Goal: Task Accomplishment & Management: Manage account settings

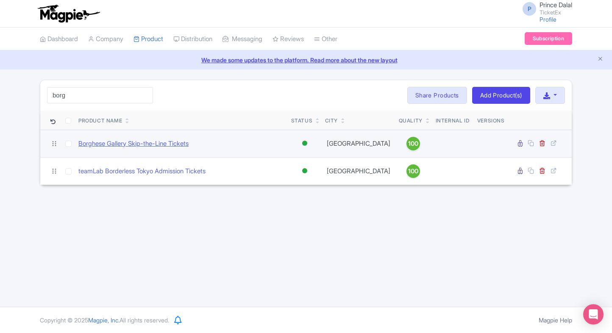
type input "borg"
click at [122, 141] on link "Borghese Gallery Skip-the-Line Tickets" at bounding box center [133, 144] width 110 height 10
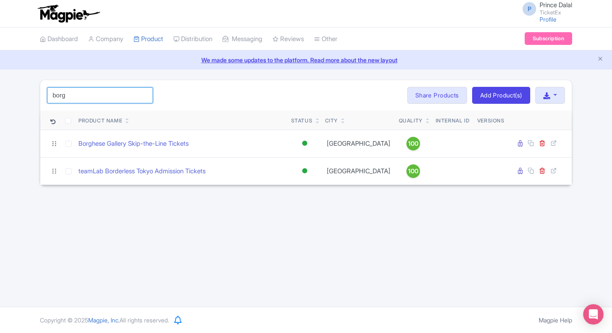
click at [81, 98] on input "borg" at bounding box center [100, 95] width 106 height 16
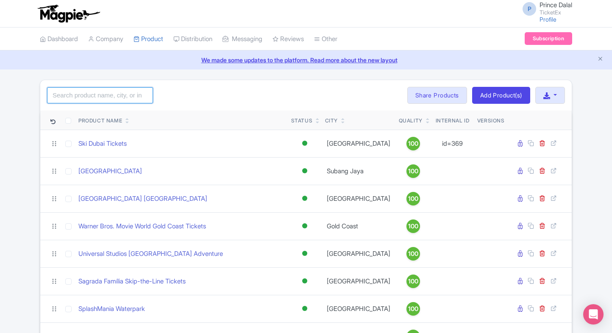
click at [112, 96] on input "search" at bounding box center [100, 95] width 106 height 16
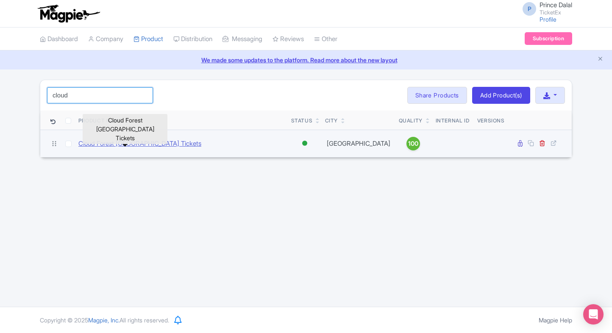
type input "cloud"
click at [113, 142] on link "Cloud Forest Singapore Tickets" at bounding box center [139, 144] width 123 height 10
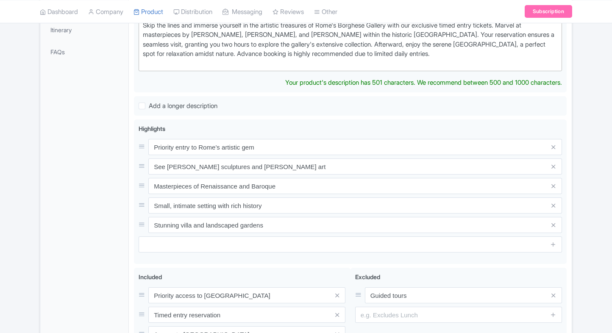
scroll to position [261, 0]
type trix-editor "<div>Skip the lines and immerse yourself in the artistic treasures of Rome's Bo…"
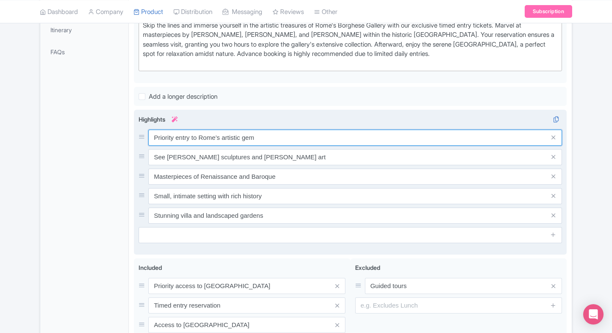
click at [229, 148] on div "Priority entry to Rome’s artistic gem See Bernini sculptures and Caravaggio art…" at bounding box center [351, 177] width 424 height 94
paste input "See [PERSON_NAME]’s Baroque marble sculptures"
type input "See [PERSON_NAME]’s Baroque marble sculptures"
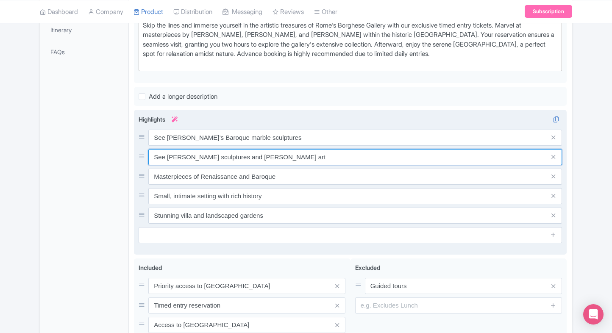
click at [282, 158] on input "See Bernini sculptures and Caravaggio art" at bounding box center [355, 157] width 414 height 16
paste input "Caravaggio and Raphael masterpieces inside"
type input "Caravaggio and Raphael masterpieces inside"
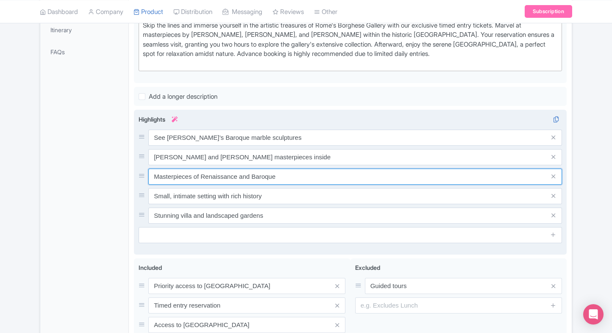
click at [251, 174] on input "Masterpieces of Renaissance and Baroque" at bounding box center [355, 177] width 414 height 16
paste input "Limited-entry gallery ensures exclusivity"
type input "Limited-entry gallery ensures exclusivity"
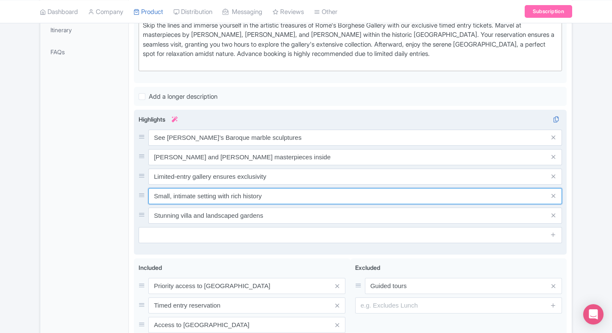
click at [240, 195] on input "Small, intimate setting with rich history" at bounding box center [355, 196] width 414 height 16
paste input "kip-the-line fast entry guaranteed"
type input "Skip-the-line fast entry guaranteed"
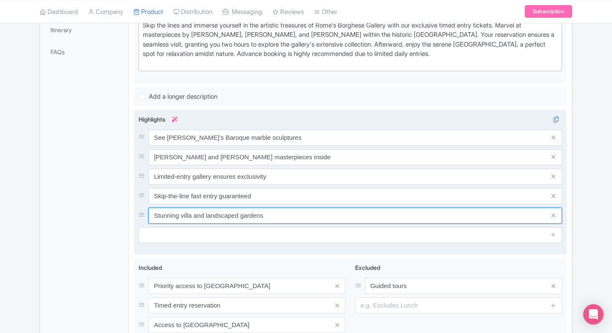
click at [197, 215] on input "Stunning villa and landscaped gardens" at bounding box center [355, 216] width 414 height 16
paste input "setting in Rome"
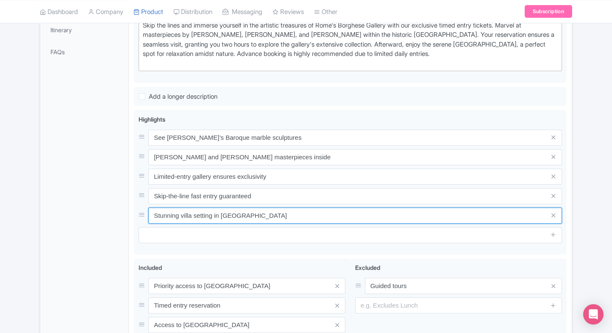
type input "Stunning villa setting in Rome"
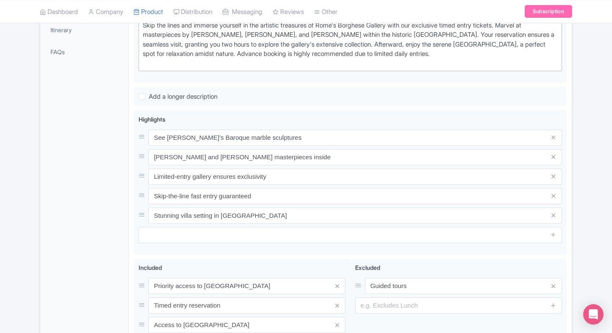
click at [109, 237] on div "General Booking Info Locations Settings Pricing Gallery Itinerary FAQs" at bounding box center [84, 142] width 89 height 513
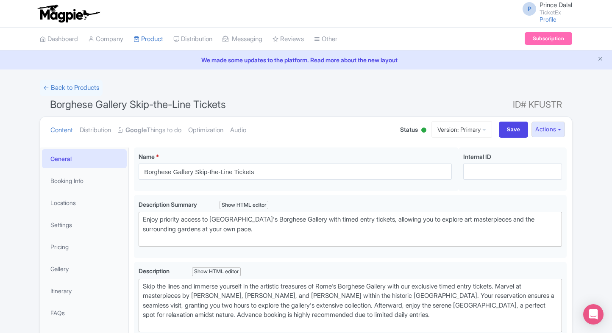
scroll to position [362, 0]
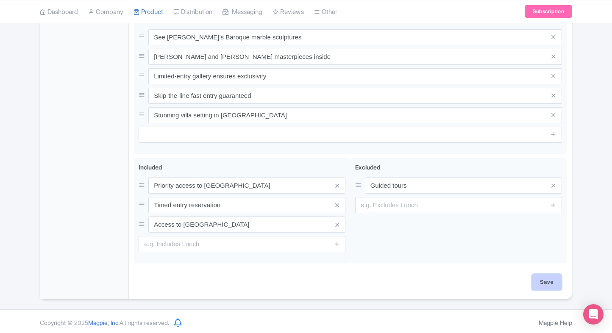
click at [536, 274] on input "Save" at bounding box center [547, 282] width 30 height 16
type input "Saving..."
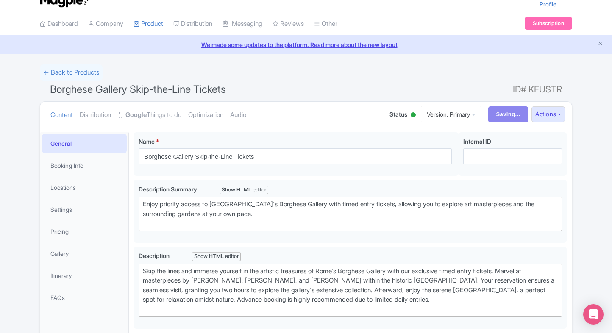
scroll to position [0, 0]
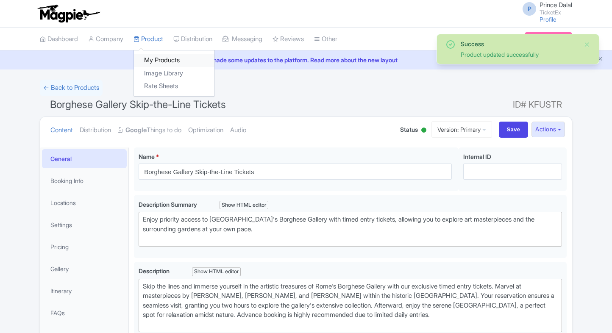
drag, startPoint x: 0, startPoint y: 0, endPoint x: 156, endPoint y: 64, distance: 168.8
click at [156, 64] on link "My Products" at bounding box center [174, 60] width 81 height 13
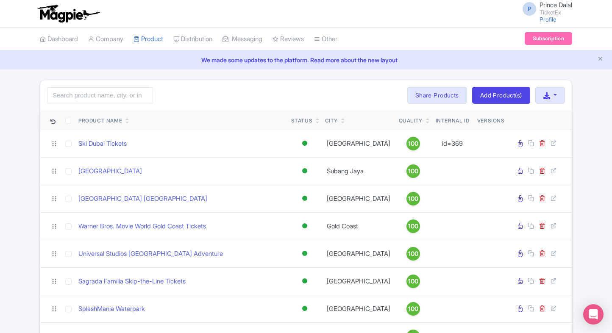
click at [94, 103] on div "Search Bulk Actions Delete Add to Collection Share Products Add to Collection C…" at bounding box center [306, 95] width 532 height 31
click at [45, 40] on icon at bounding box center [43, 39] width 6 height 6
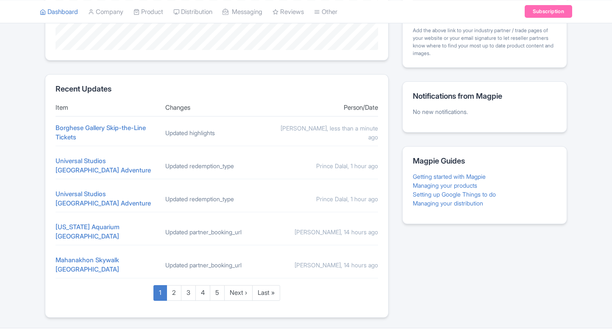
scroll to position [299, 0]
click at [170, 285] on link "2" at bounding box center [174, 293] width 15 height 16
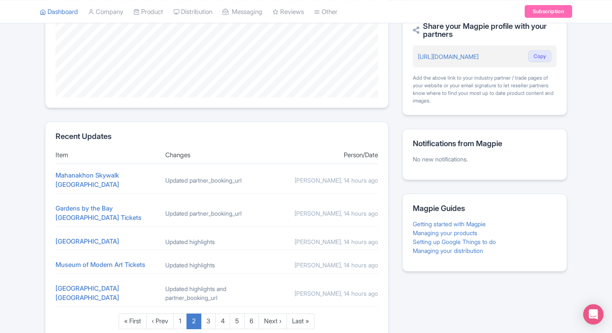
scroll to position [288, 0]
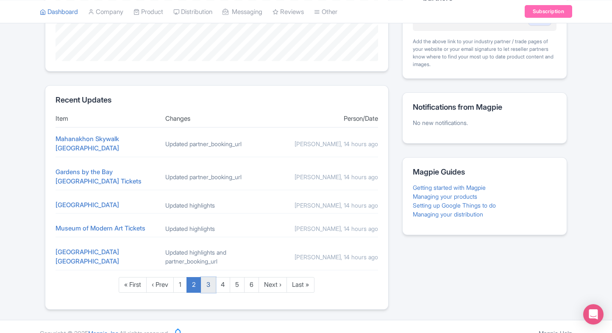
click at [201, 277] on link "3" at bounding box center [208, 285] width 15 height 16
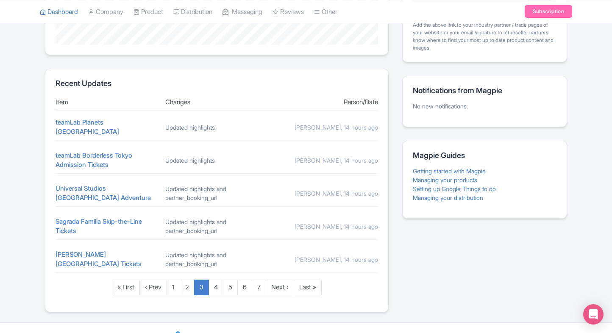
scroll to position [309, 0]
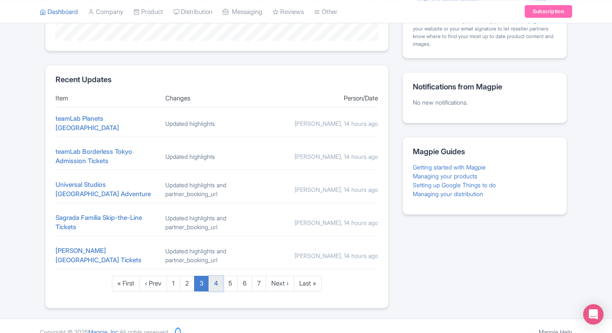
click at [220, 276] on link "4" at bounding box center [216, 284] width 15 height 16
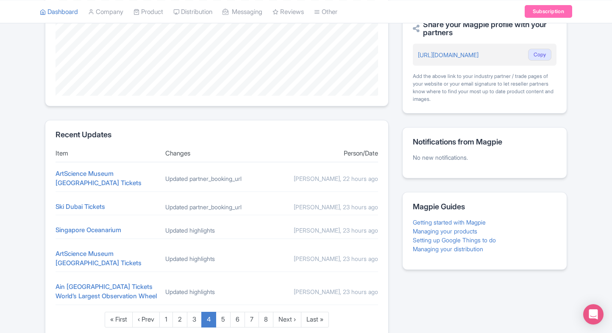
scroll to position [299, 0]
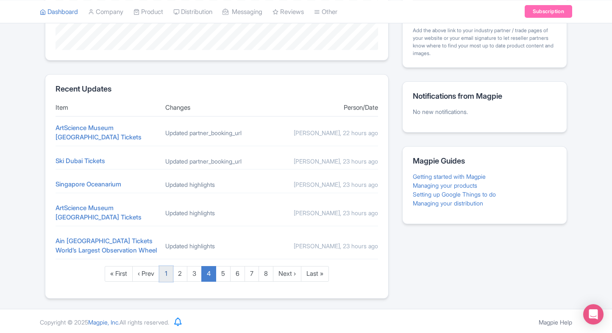
click at [162, 272] on link "1" at bounding box center [166, 274] width 14 height 16
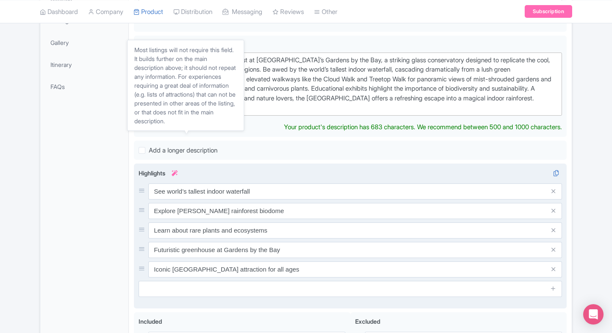
scroll to position [217, 0]
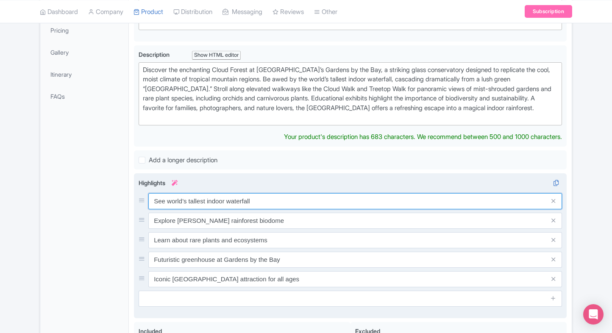
click at [205, 197] on input "See world’s tallest indoor waterfall" at bounding box center [355, 201] width 414 height 16
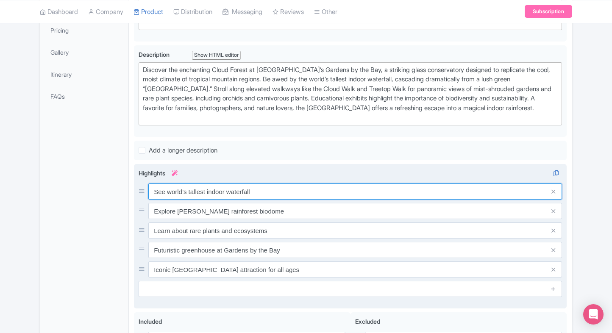
paste input "Walk inside a mist-filled glass dome"
type input "Walk inside a mist-filled glass dome"
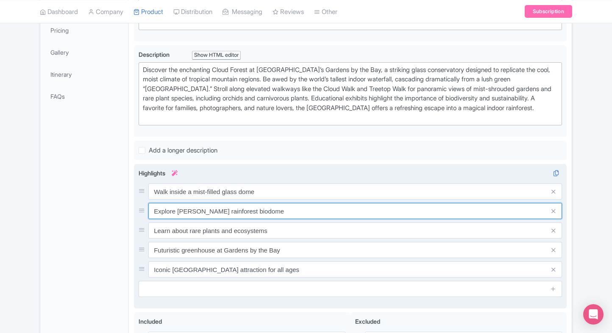
click at [220, 206] on input "Explore [PERSON_NAME] rainforest biodome" at bounding box center [355, 211] width 414 height 16
paste input "See world’s tallest indoor waterfall"
type input "See world’s tallest indoor waterfall"
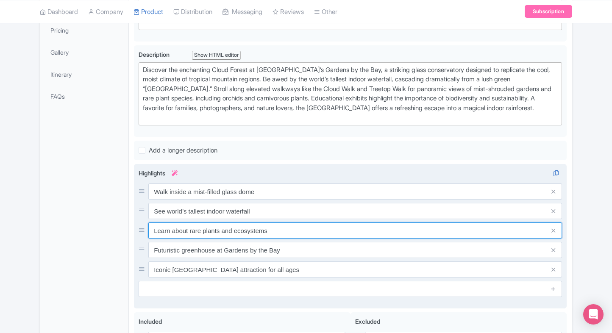
click at [233, 231] on input "Learn about rare plants and ecosystems" at bounding box center [355, 231] width 414 height 16
paste input "Explore diverse tropical plant specie"
type input "Explore diverse tropical plant species"
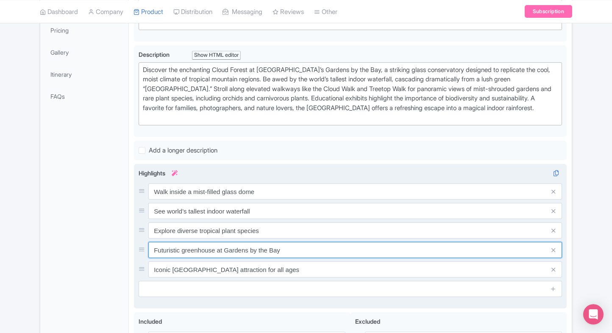
click at [226, 247] on input "Futuristic greenhouse at Gardens by the Bay" at bounding box center [355, 250] width 414 height 16
paste input "Stunning mountain and rainforest themes"
type input "Stunning mountain and rainforest themes"
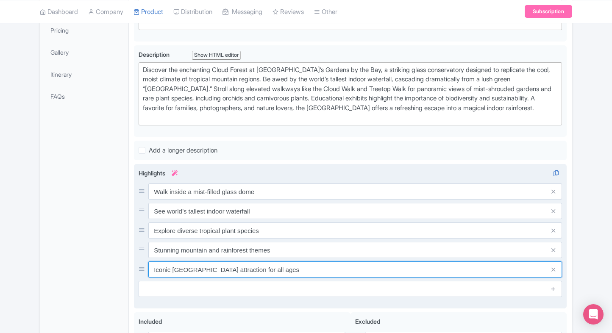
click at [226, 268] on input "Iconic Singapore attraction for all ages" at bounding box center [355, 270] width 414 height 16
paste input "mmersive nature experience in Singapore"
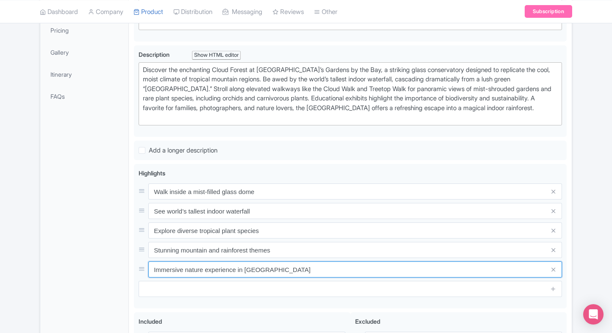
type input "Immersive nature experience in Singapore"
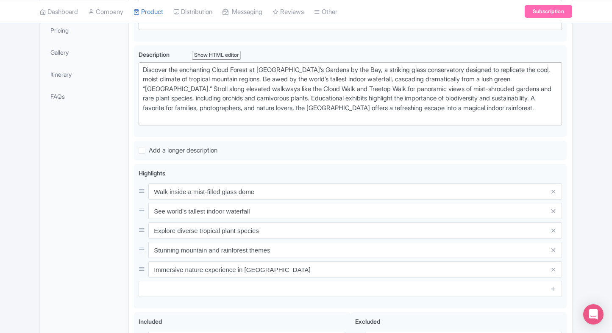
click at [89, 268] on div "General Booking Info Locations Settings Pricing Gallery Itinerary FAQs" at bounding box center [84, 192] width 89 height 523
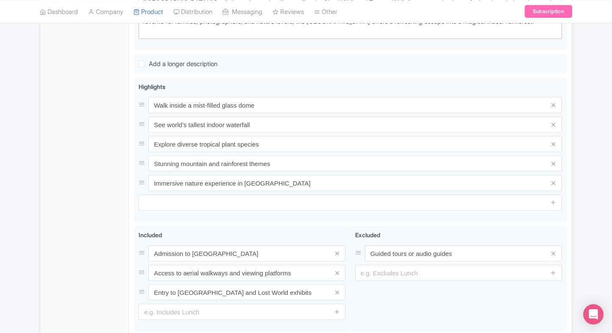
scroll to position [371, 0]
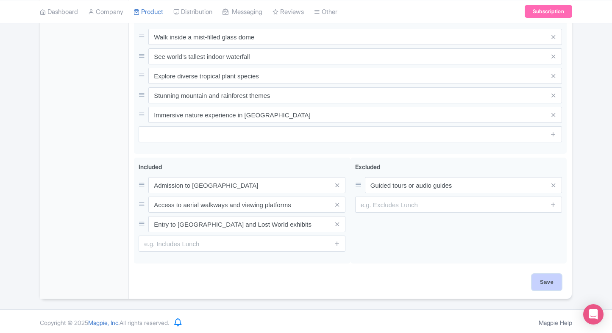
click at [533, 285] on input "Save" at bounding box center [547, 282] width 30 height 16
type input "Saving..."
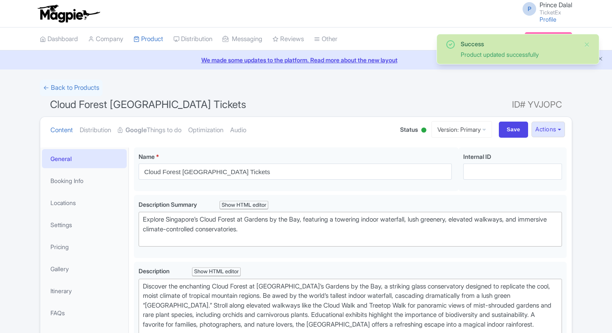
scroll to position [147, 0]
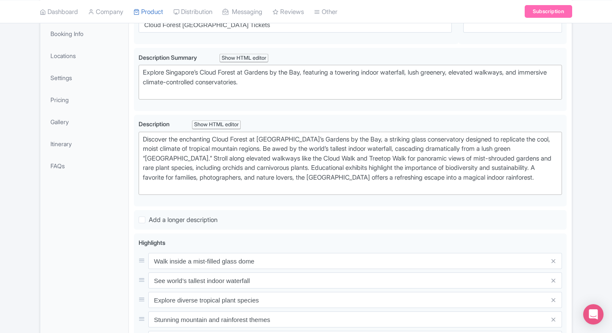
click at [583, 190] on div "Success Product updated successfully ← Back to Products Cloud Forest Singapore …" at bounding box center [306, 225] width 612 height 584
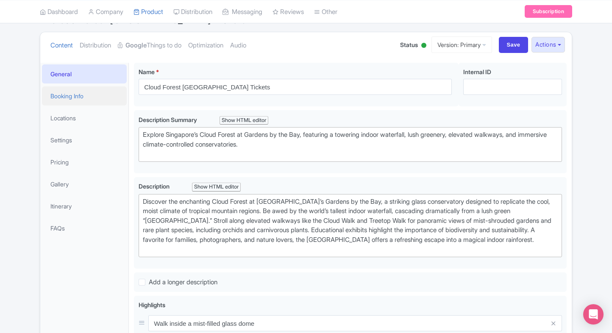
scroll to position [0, 0]
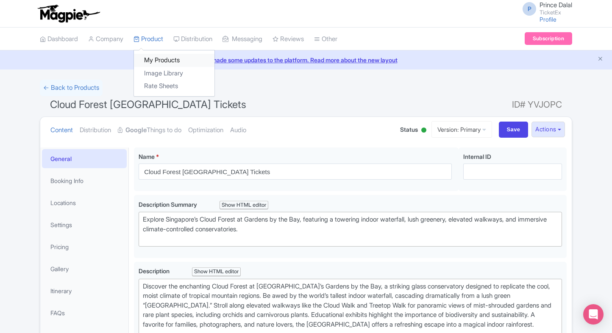
click at [158, 60] on link "My Products" at bounding box center [174, 60] width 81 height 13
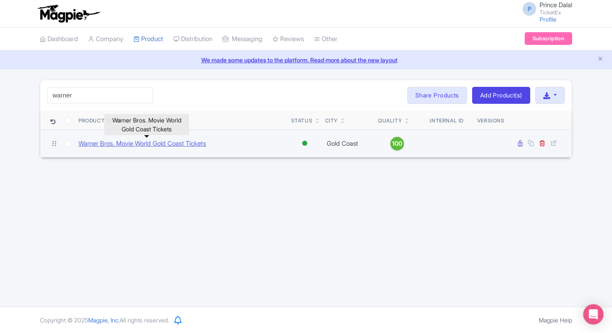
type input "warner"
click at [88, 143] on link "Warner Bros. Movie World Gold Coast Tickets" at bounding box center [142, 144] width 128 height 10
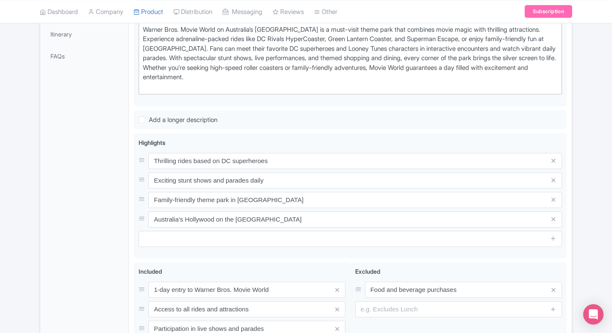
scroll to position [240, 0]
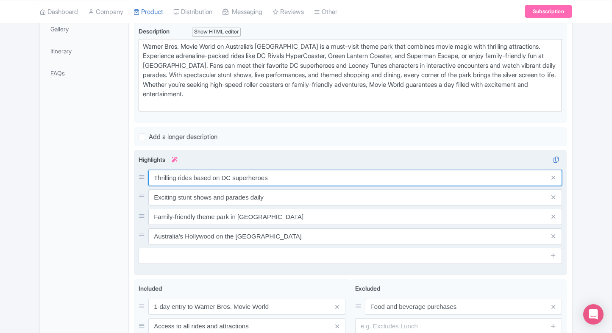
click at [225, 177] on input "Thrilling rides based on DC superheroes" at bounding box center [355, 178] width 414 height 16
paste input "and roller coaster"
type input "Thrilling rides and roller coasters"
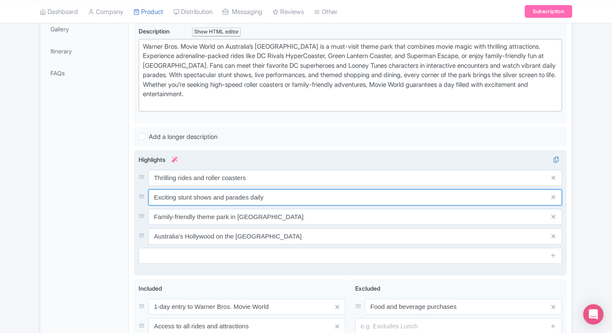
click at [224, 194] on input "Exciting stunt shows and parades daily" at bounding box center [355, 198] width 414 height 16
paste input "Meet DC superheroes and characters"
type input "Meet DC superheroes and characters"
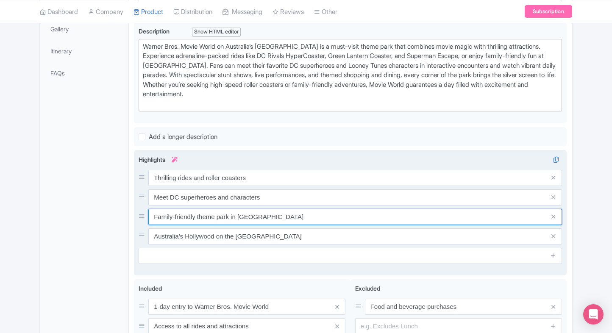
click at [222, 216] on input "Family-friendly theme park in Gold Coast" at bounding box center [355, 217] width 414 height 16
paste input "Hollywood stunt and action shows"
type input "Hollywood stunt and action shows"
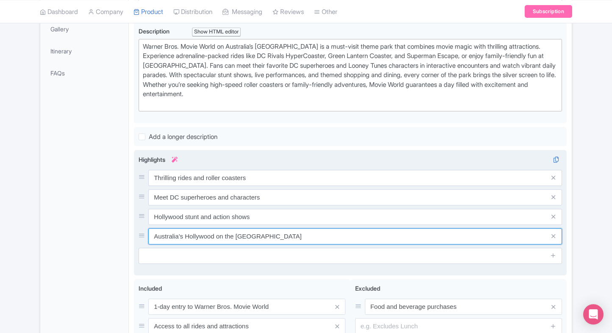
click at [192, 238] on input "Australia’s Hollywood on the Gold Coast" at bounding box center [355, 237] width 414 height 16
paste input "Family-friendly kids’ attractions"
type input "Family-friendly kids’ attractions"
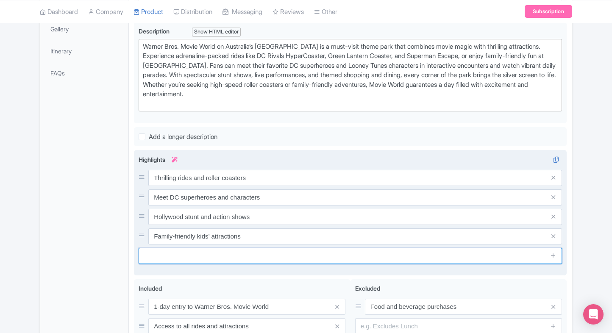
paste input "Australia’s top movie theme park"
drag, startPoint x: 195, startPoint y: 255, endPoint x: 310, endPoint y: 241, distance: 115.8
click at [195, 255] on input "text" at bounding box center [351, 256] width 424 height 16
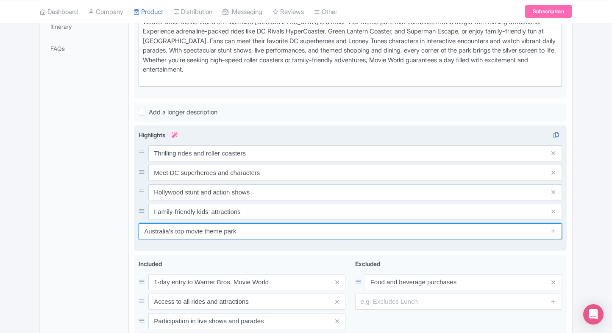
scroll to position [267, 0]
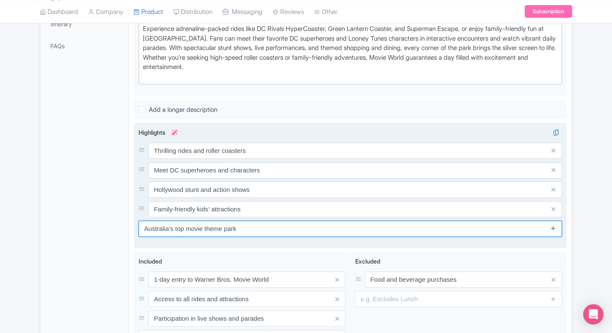
type input "Australia’s top movie theme park"
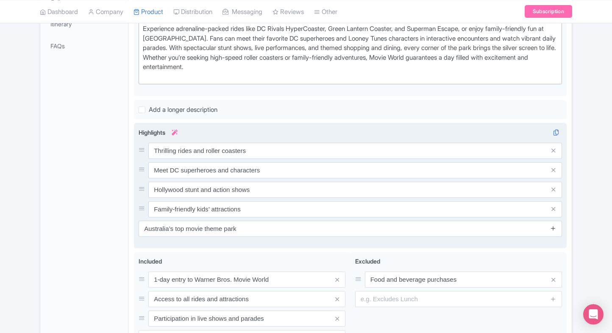
click at [554, 226] on icon at bounding box center [553, 228] width 6 height 6
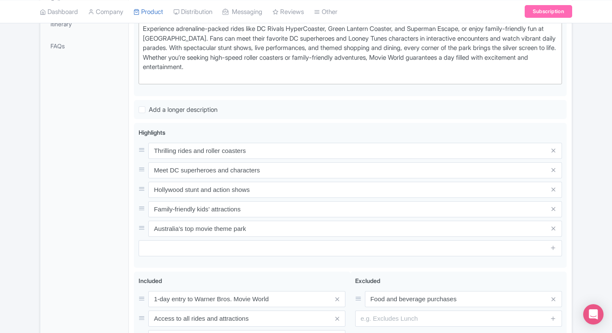
click at [578, 201] on div "← Back to Products Warner Bros. Movie World Gold Coast Tickets ID# BJTHVU Conte…" at bounding box center [306, 113] width 612 height 600
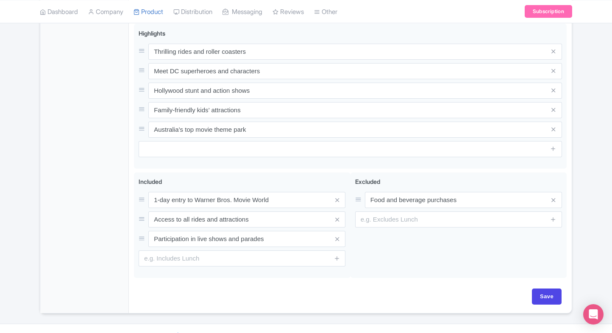
scroll to position [368, 0]
click at [539, 304] on div "Save" at bounding box center [350, 299] width 433 height 25
click at [547, 293] on input "Save" at bounding box center [547, 295] width 30 height 16
type input "Saving..."
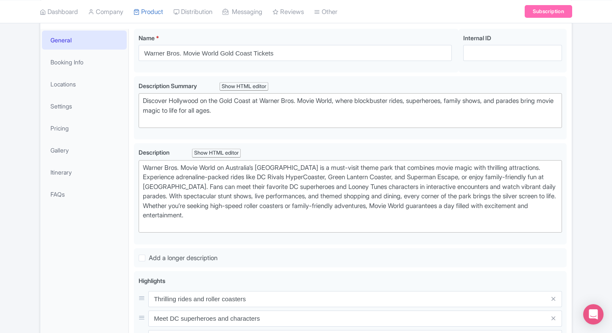
scroll to position [0, 0]
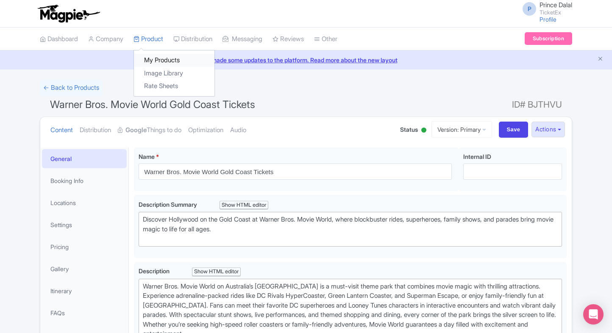
click at [153, 59] on link "My Products" at bounding box center [174, 60] width 81 height 13
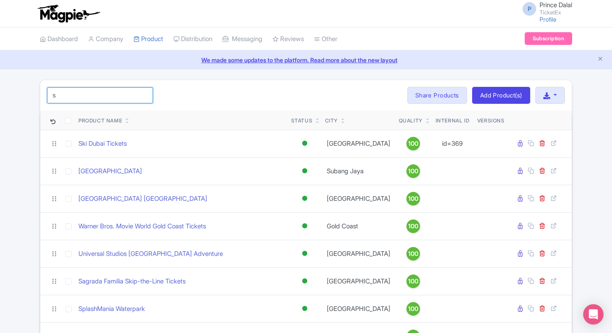
click at [105, 92] on input "s" at bounding box center [100, 95] width 106 height 16
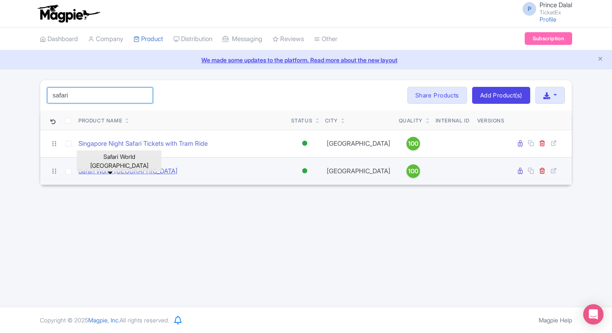
type input "safari"
click at [106, 169] on link "Safari World [GEOGRAPHIC_DATA]" at bounding box center [127, 172] width 99 height 10
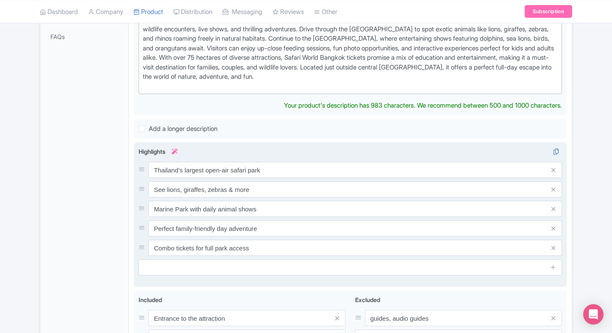
scroll to position [278, 0]
type trix-editor "<div>Embark on an unforgettable adventure at Safari World Bangkok, Thailand’s l…"
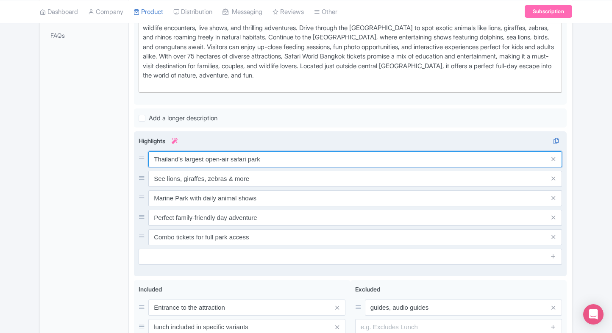
click at [187, 166] on div "Thailand’s largest open-air safari park See lions, giraffes, zebras & more Mari…" at bounding box center [351, 198] width 424 height 94
paste input "Safari drive through exotic animals"
type input "Safari drive through exotic animals"
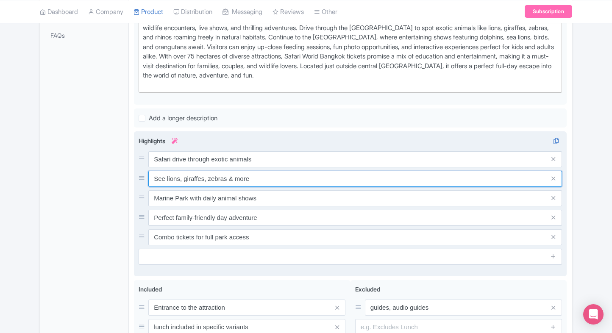
click at [255, 171] on input "See lions, giraffes, zebras & more" at bounding box center [355, 179] width 414 height 16
paste input "Marine Park with entertaining shows"
type input "Marine Park with entertaining shows"
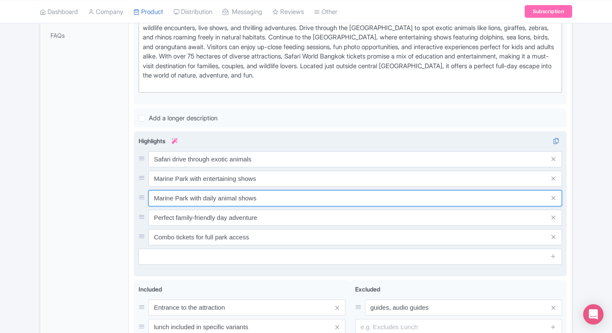
click at [266, 198] on input "Marine Park with daily animal shows" at bounding box center [355, 198] width 414 height 16
paste input "Exciting jungle safari experience"
type input "Exciting jungle safari experience"
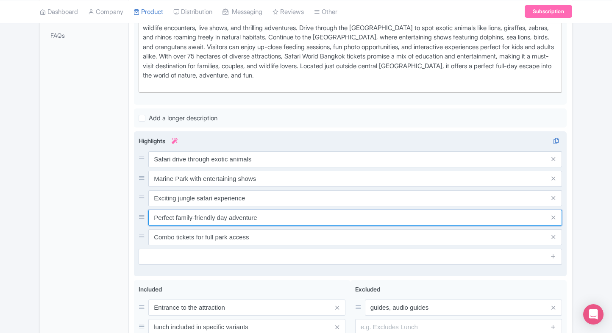
click at [256, 215] on input "Perfect family-friendly day adventure" at bounding box center [355, 218] width 414 height 16
paste input "attraction"
type input "Perfect family-friendly attraction"
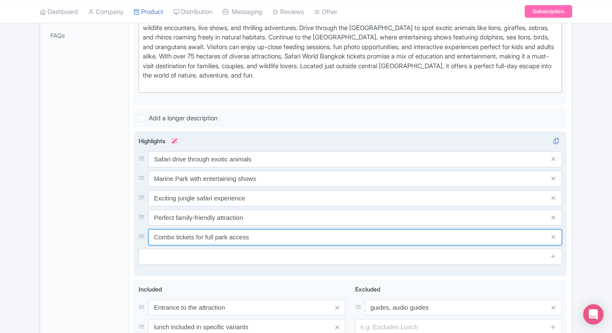
click at [227, 238] on input "Combo tickets for full park access" at bounding box center [355, 237] width 414 height 16
paste input "Must-visit wildlife park in Bangkok"
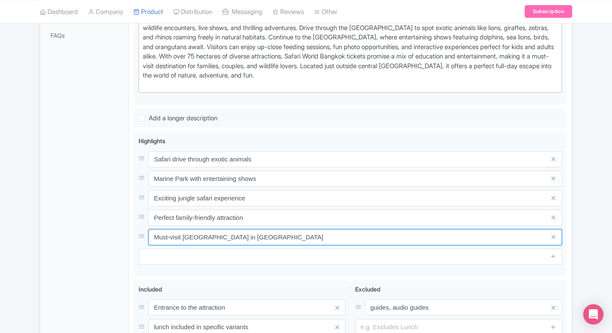
type input "Must-visit wildlife park in Bangkok"
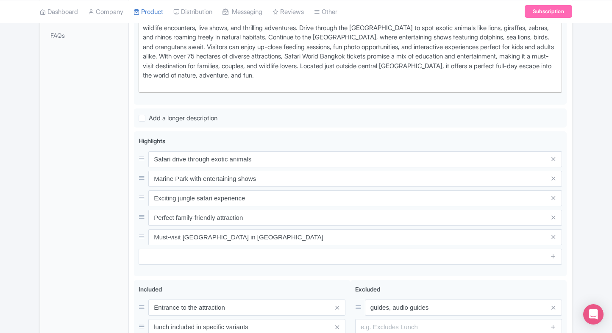
click at [110, 250] on div "General Booking Info Locations Settings Pricing Gallery Itinerary FAQs" at bounding box center [84, 145] width 89 height 551
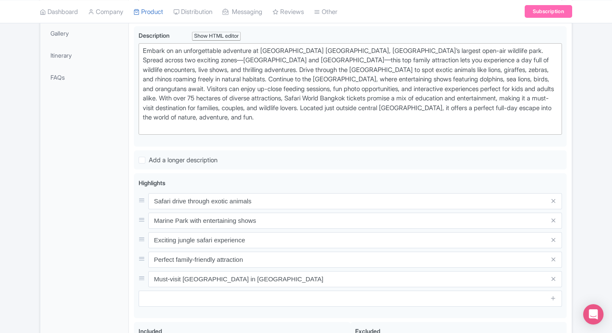
scroll to position [400, 0]
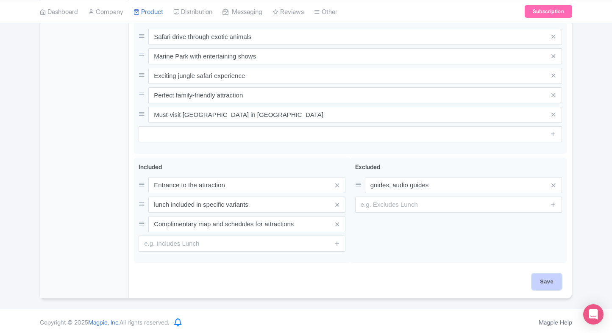
click at [538, 278] on input "Save" at bounding box center [547, 282] width 30 height 16
type input "Saving..."
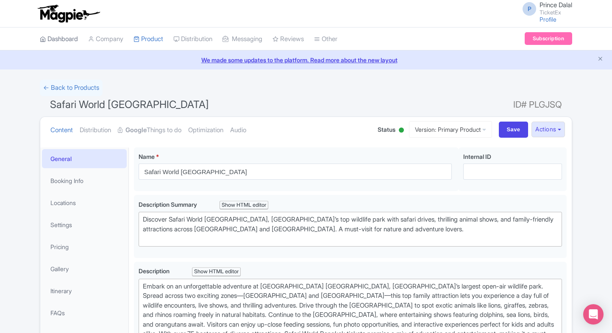
click at [76, 33] on link "Dashboard" at bounding box center [59, 39] width 38 height 23
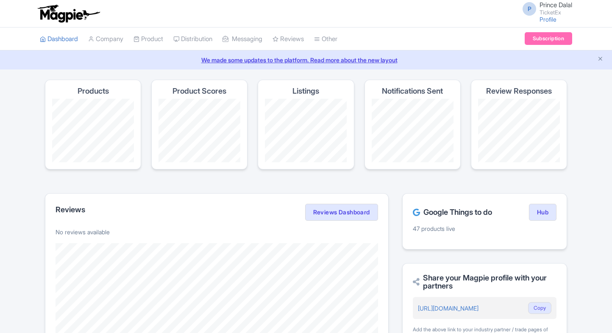
scroll to position [307, 0]
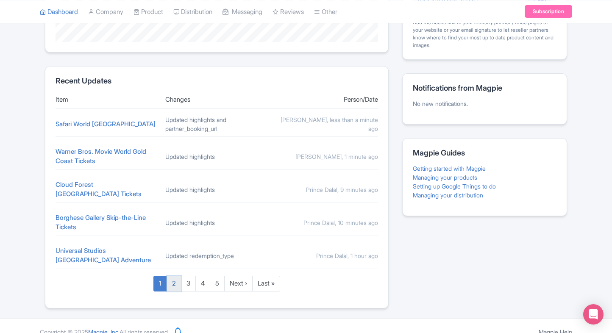
click at [167, 276] on link "2" at bounding box center [174, 284] width 15 height 16
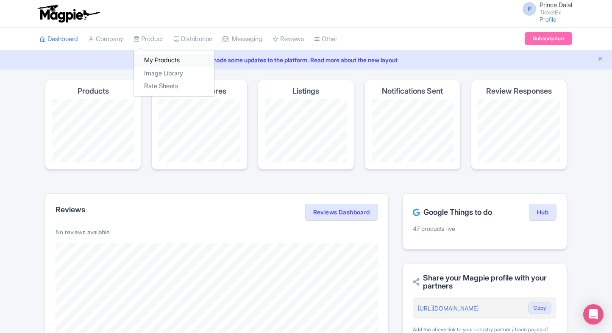
click at [151, 59] on link "My Products" at bounding box center [174, 60] width 81 height 13
